Goal: Communication & Community: Share content

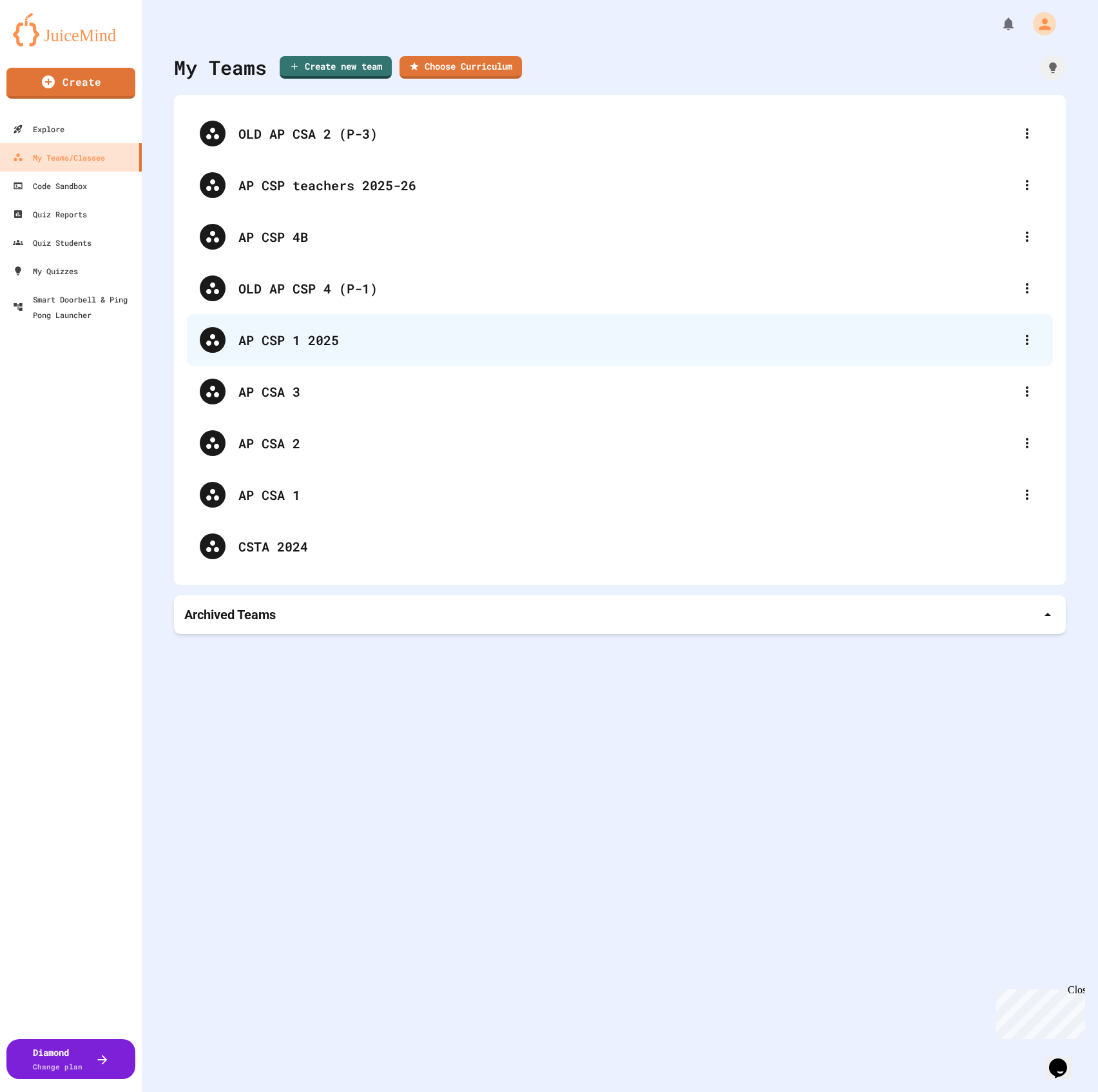
click at [356, 340] on div "AP CSP 1 2025" at bounding box center [627, 340] width 776 height 19
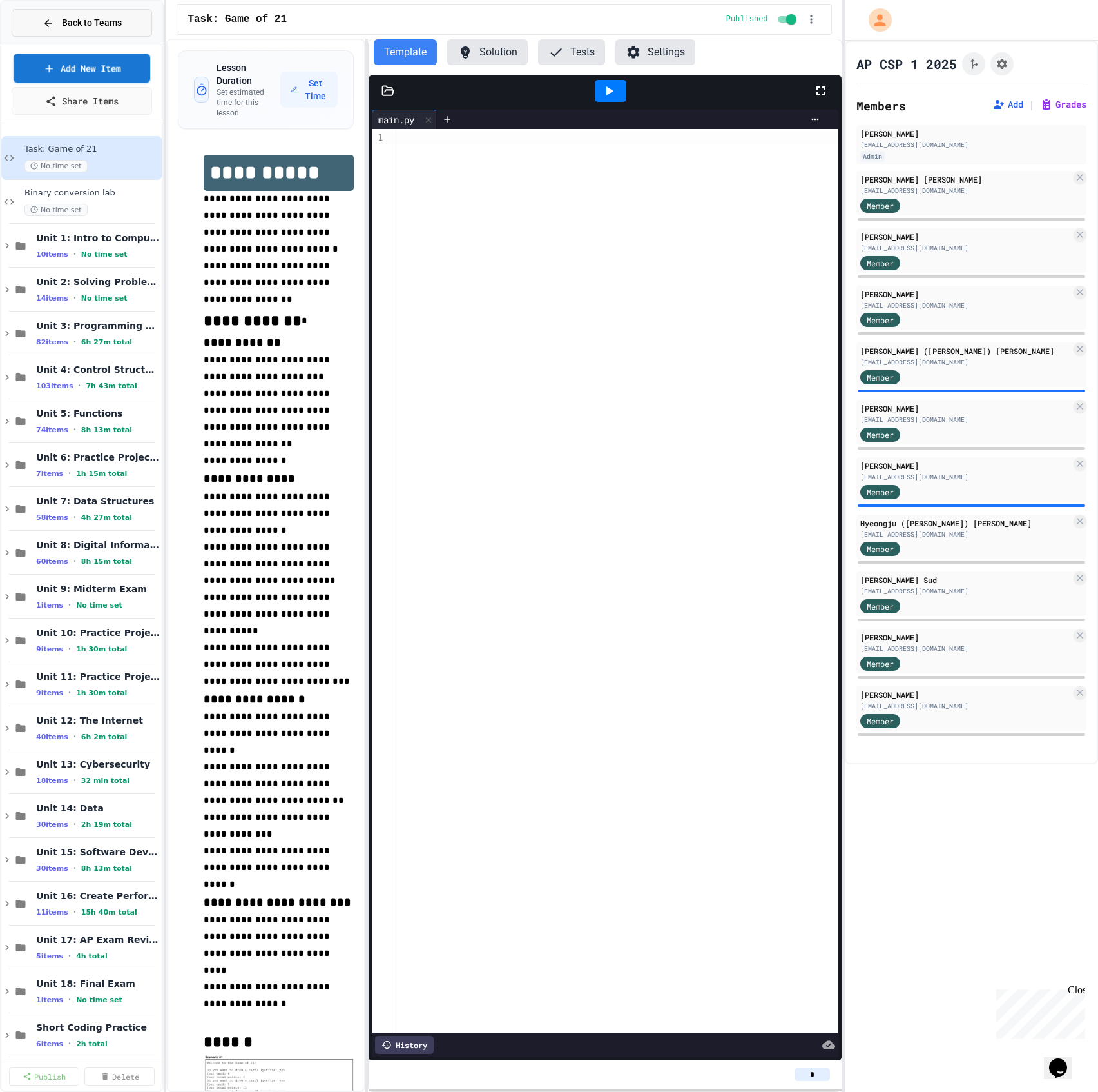
click at [86, 13] on button "Back to Teams" at bounding box center [82, 23] width 141 height 27
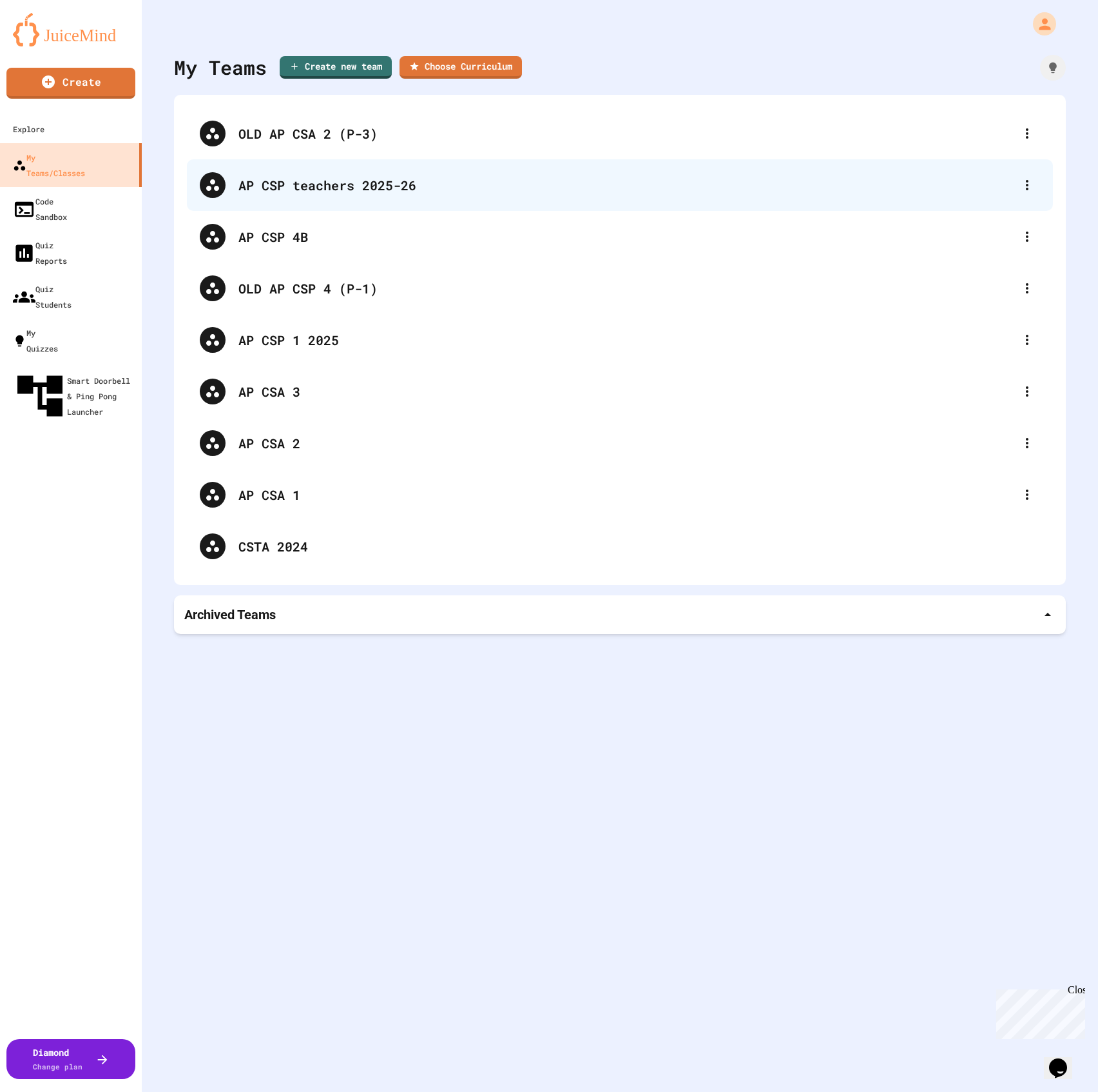
click at [295, 195] on div "AP CSP teachers 2025-26" at bounding box center [619, 185] width 867 height 51
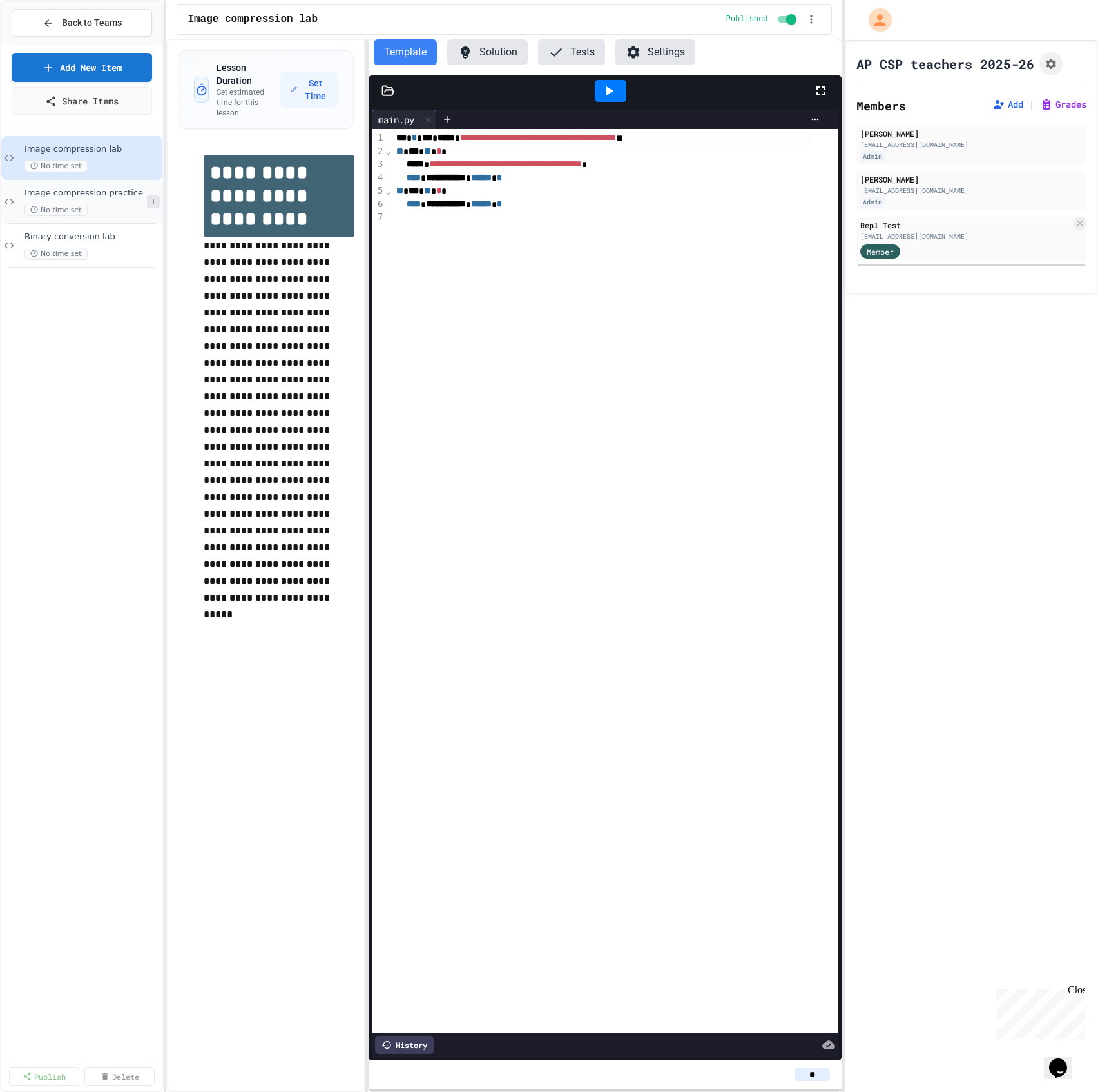
click at [156, 203] on icon at bounding box center [153, 201] width 7 height 7
click at [95, 103] on div at bounding box center [549, 546] width 1098 height 1092
click at [95, 103] on link "Share Items" at bounding box center [81, 100] width 136 height 29
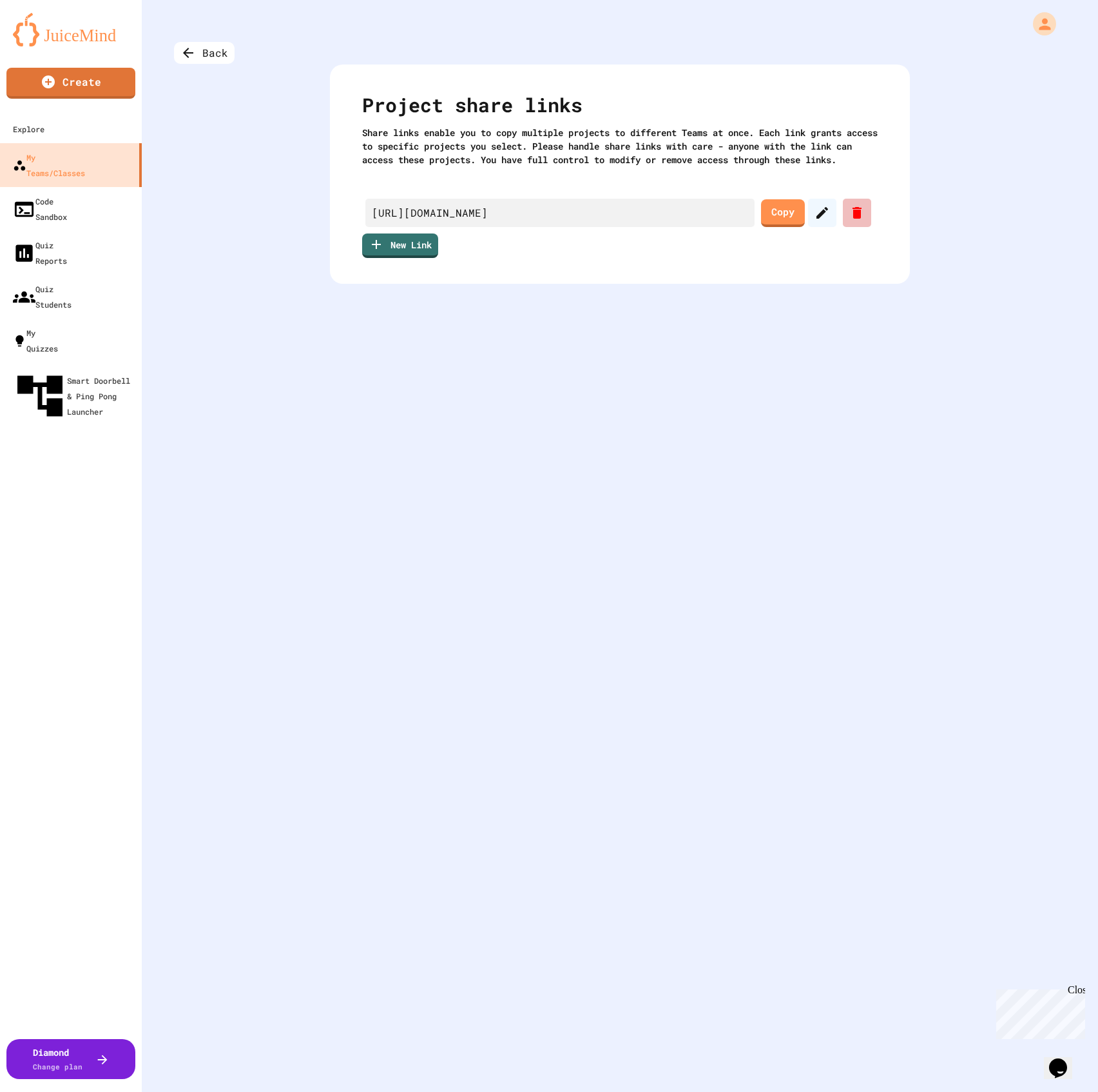
click at [849, 221] on icon at bounding box center [856, 212] width 16 height 16
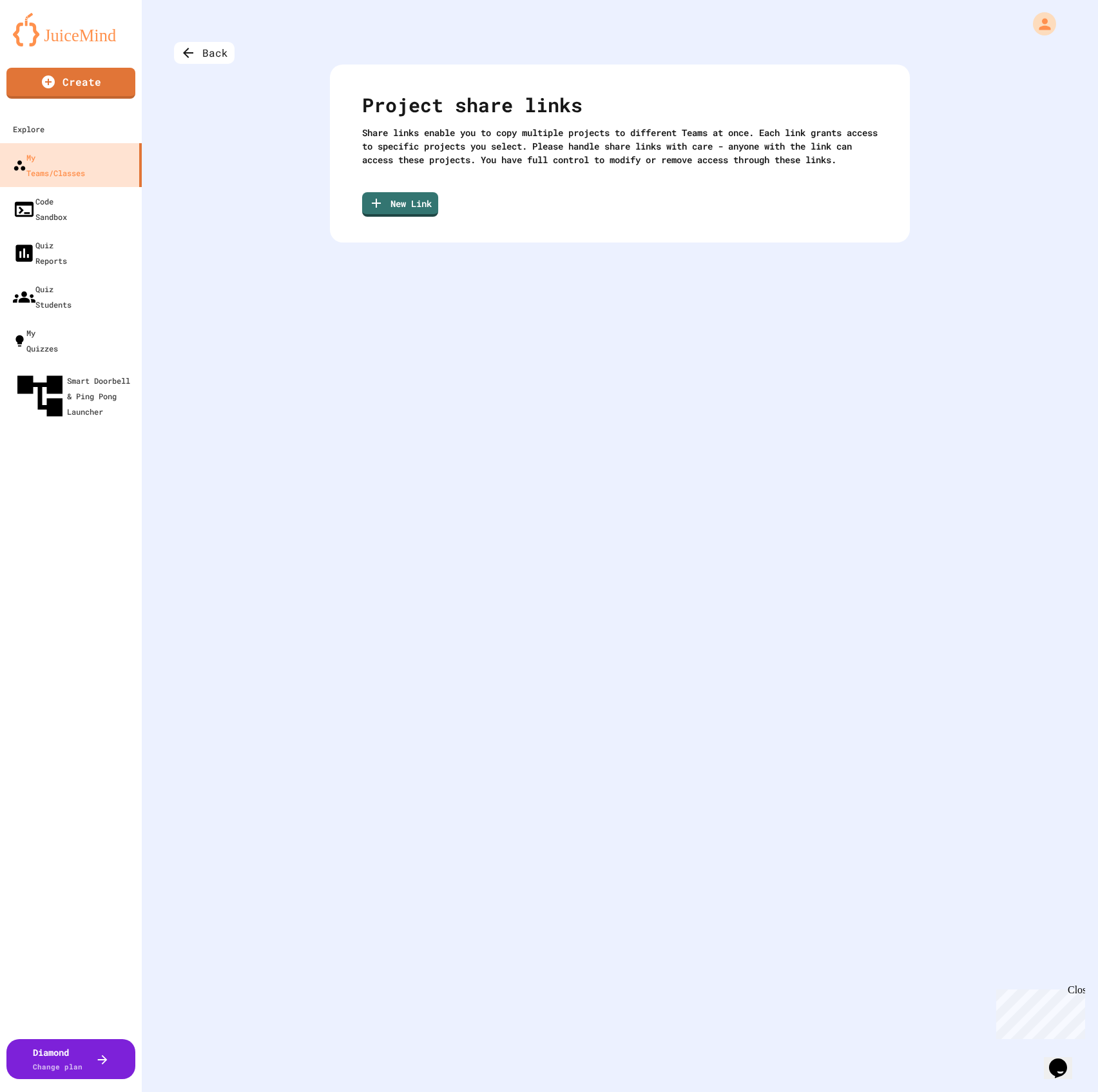
click at [414, 217] on link "New Link" at bounding box center [400, 204] width 76 height 25
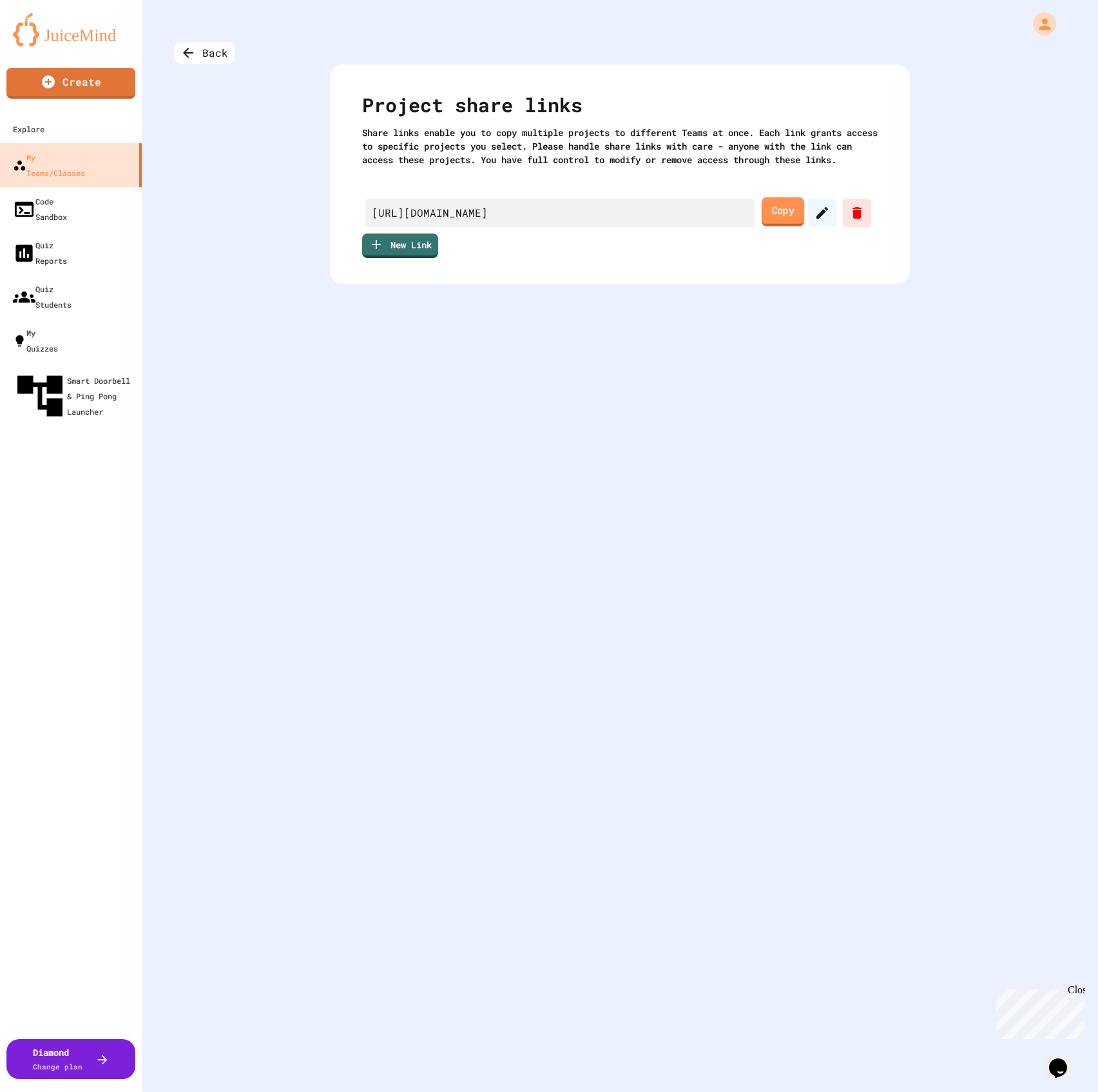
click at [763, 226] on link "Copy" at bounding box center [783, 212] width 42 height 29
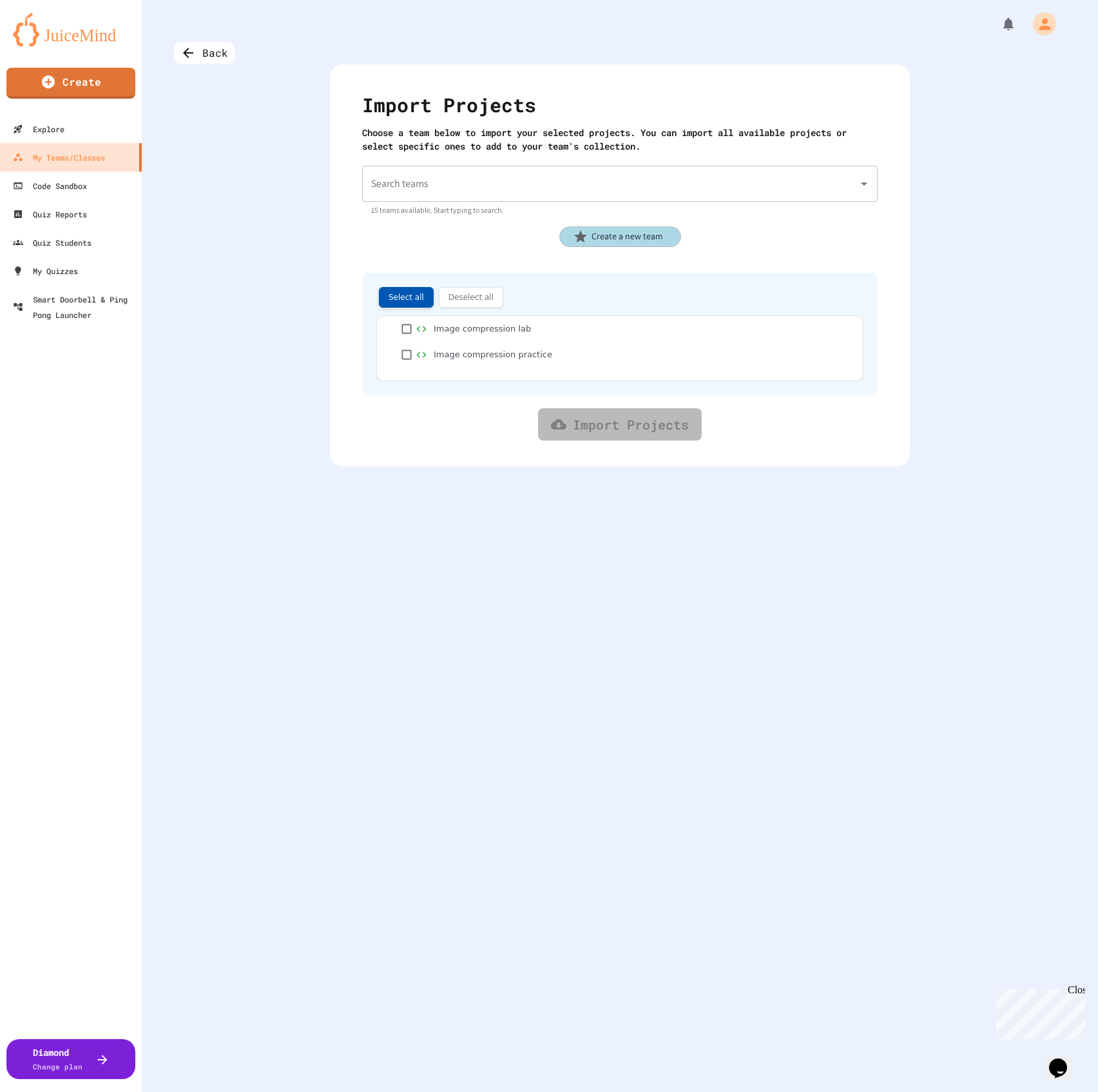
click at [403, 297] on button "Select all" at bounding box center [406, 297] width 55 height 21
click at [471, 191] on input "Search teams" at bounding box center [610, 183] width 485 height 25
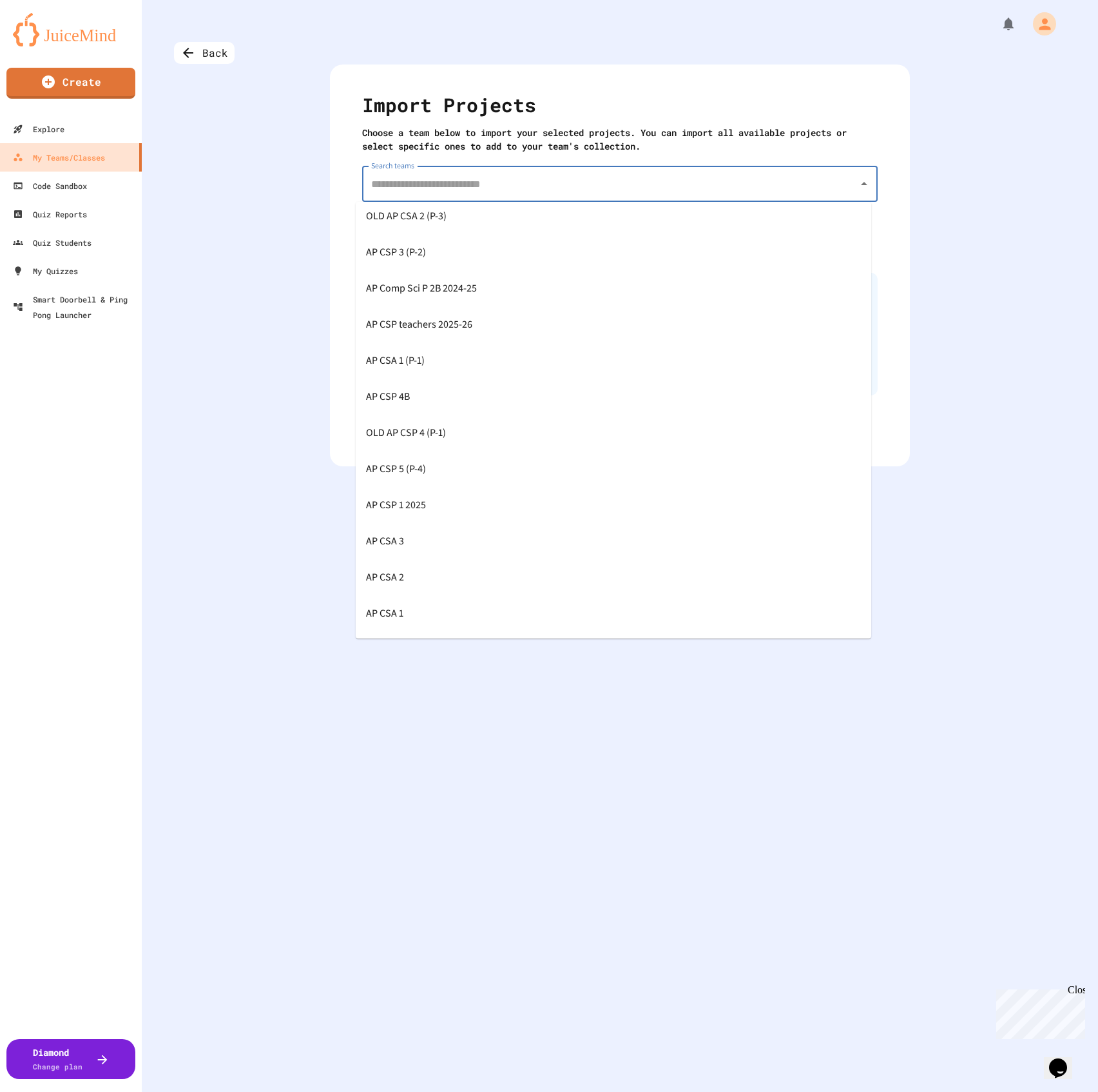
scroll to position [114, 0]
click at [480, 482] on div "AP CSP 1 2025" at bounding box center [614, 470] width 516 height 36
type input "**********"
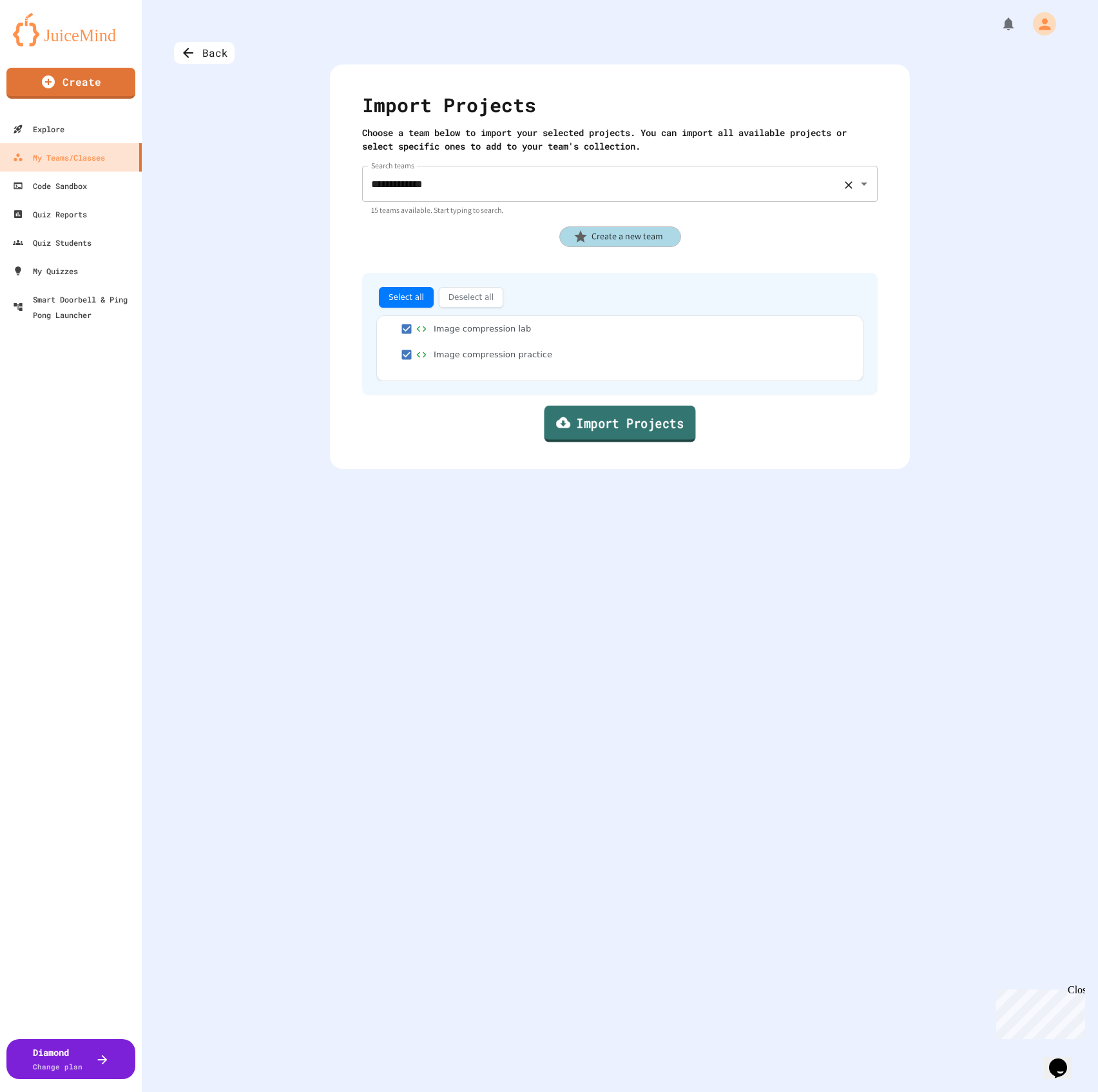
click at [610, 420] on link "Import Projects" at bounding box center [620, 424] width 152 height 37
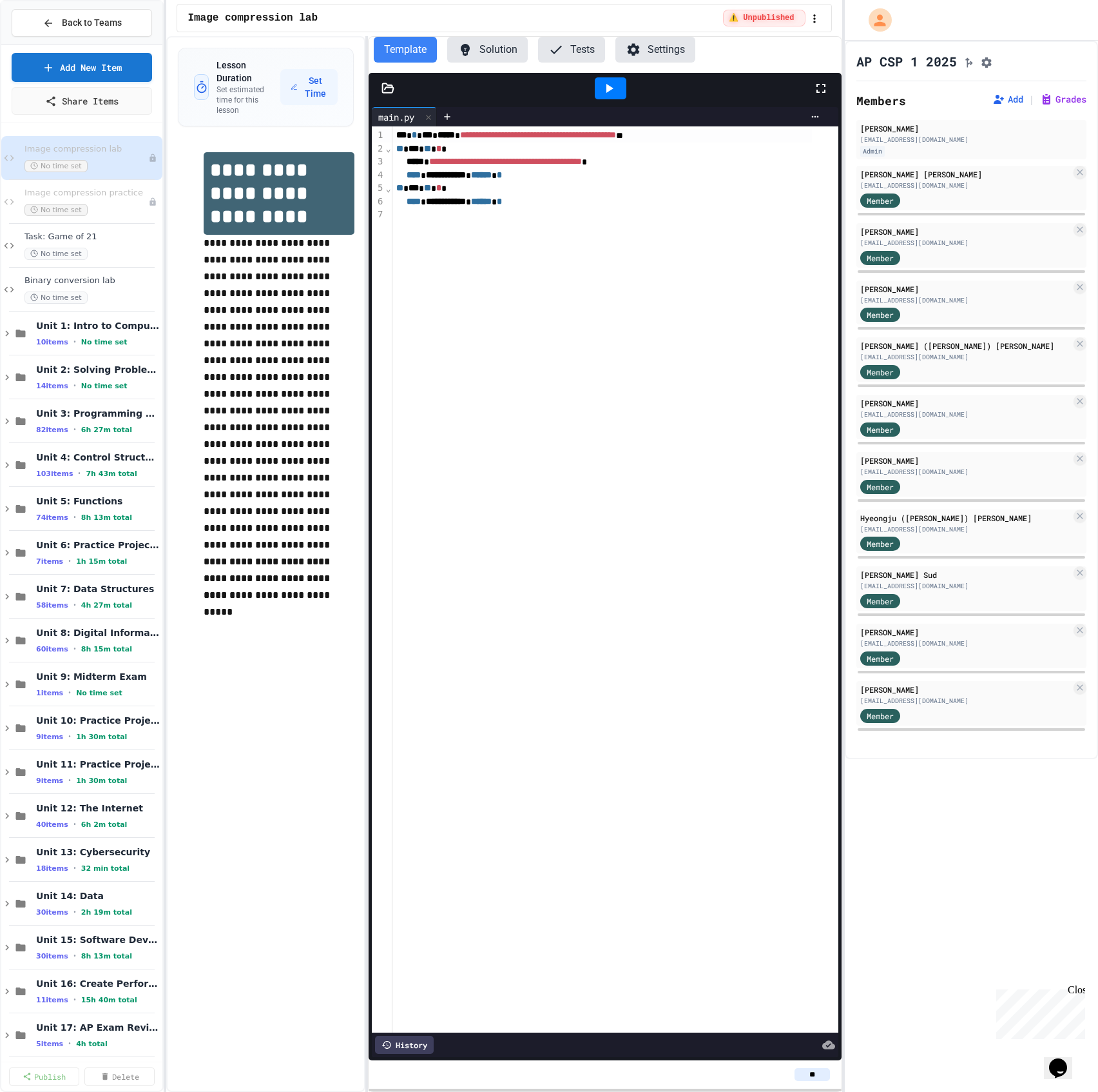
click at [666, 57] on button "Settings" at bounding box center [655, 49] width 80 height 26
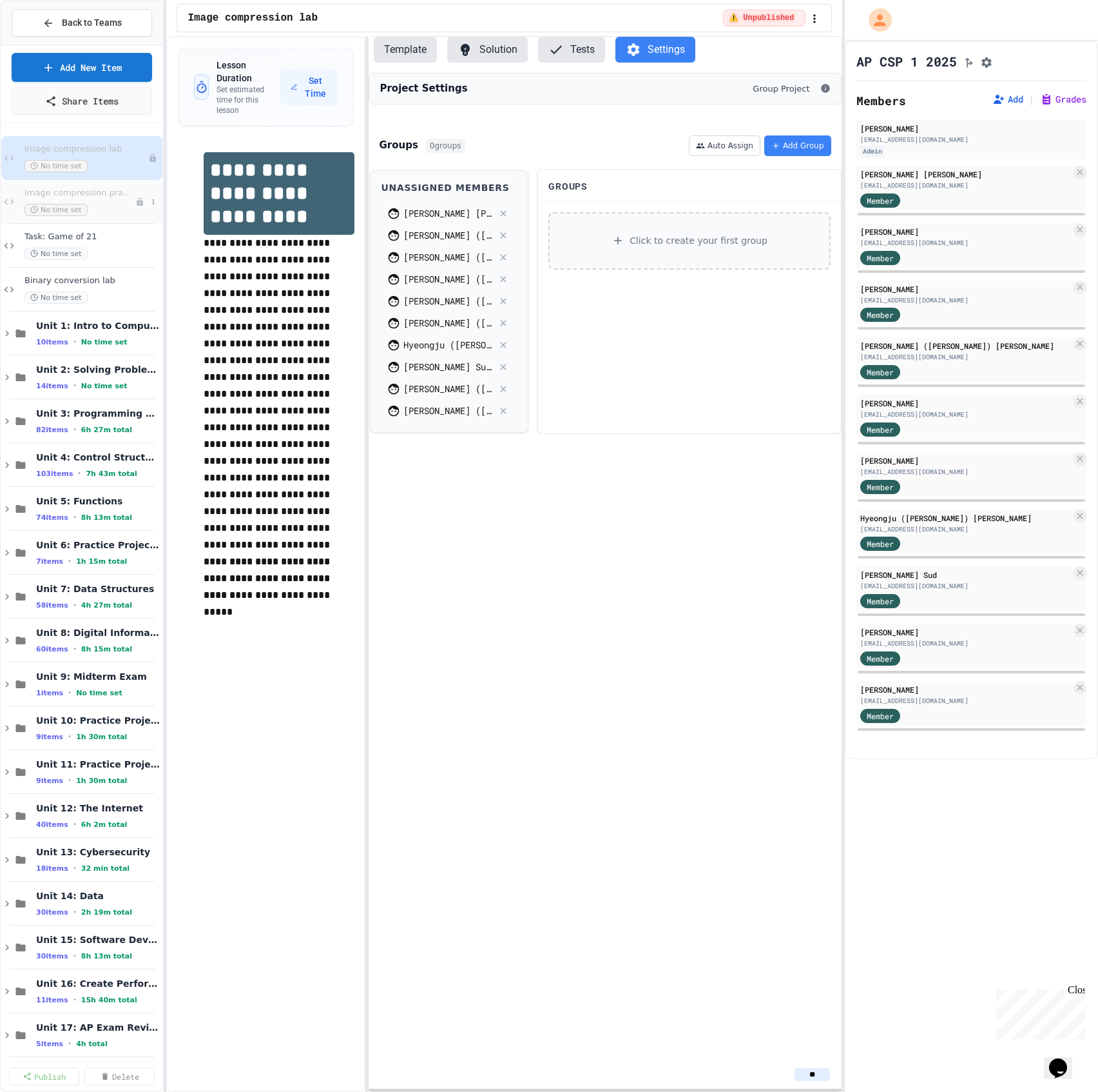
click at [99, 189] on span "Image compression practice" at bounding box center [80, 193] width 111 height 11
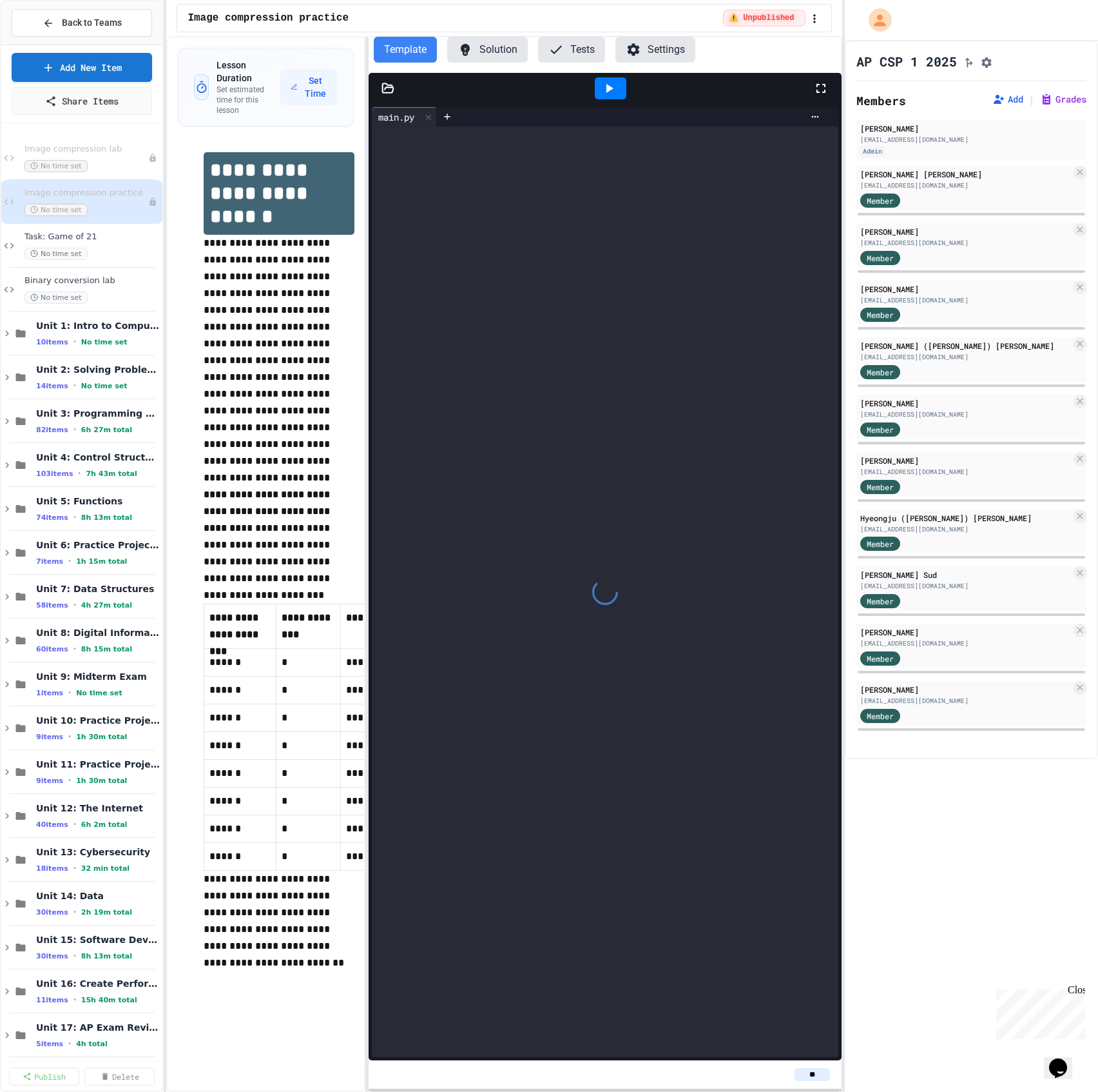
click at [667, 62] on button "Settings" at bounding box center [655, 49] width 80 height 26
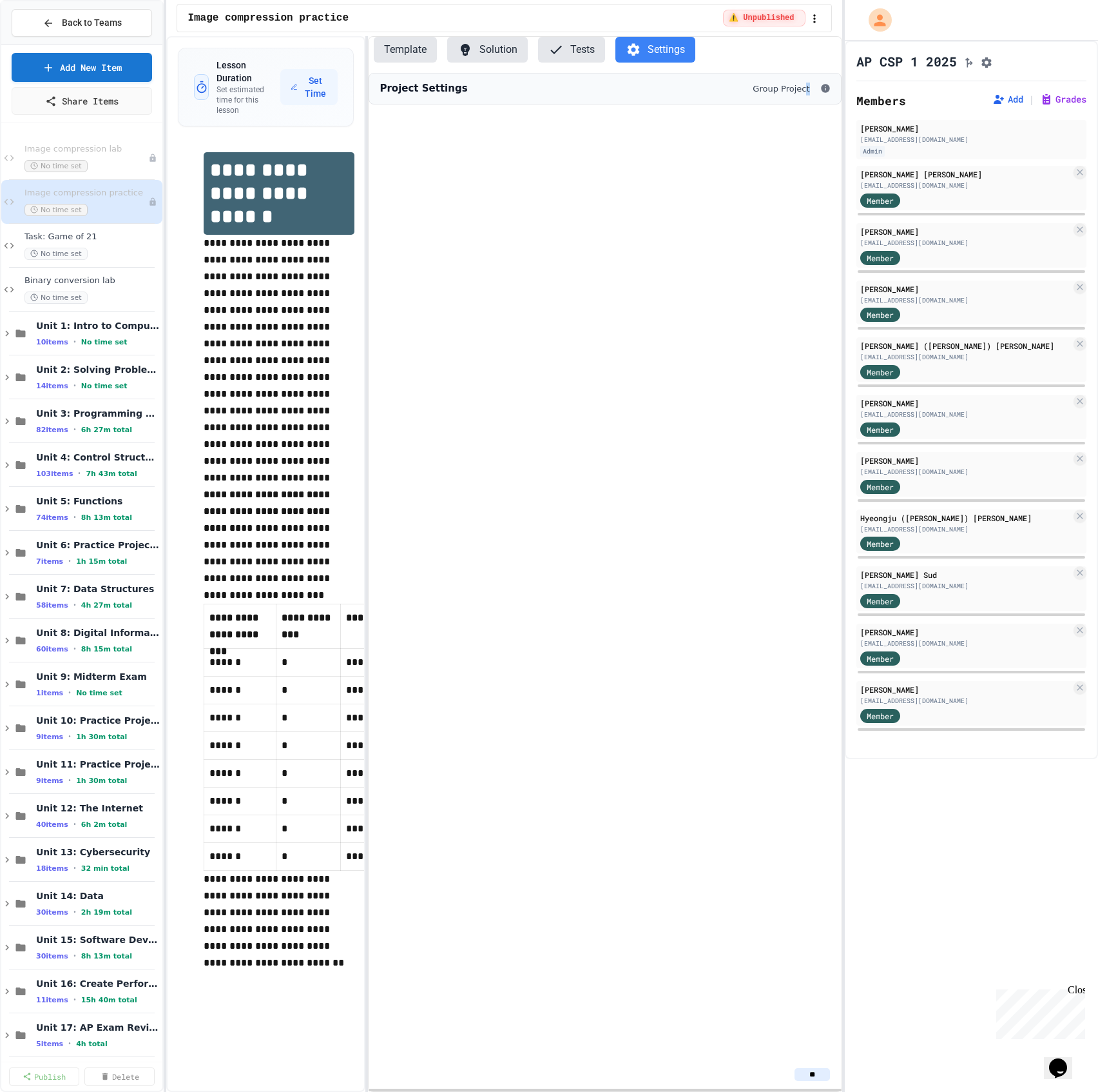
drag, startPoint x: 769, startPoint y: 91, endPoint x: 777, endPoint y: 95, distance: 8.9
click at [773, 92] on div "Group Project" at bounding box center [791, 89] width 78 height 13
